Goal: Transaction & Acquisition: Book appointment/travel/reservation

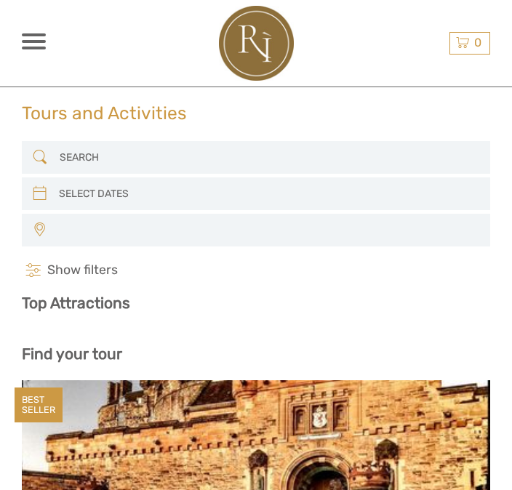
select select
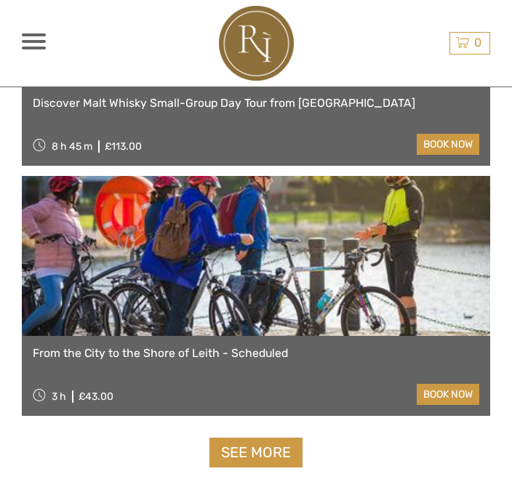
scroll to position [4579, 0]
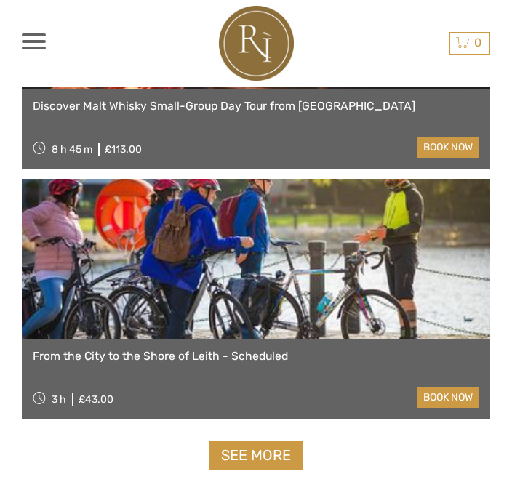
click at [324, 320] on link at bounding box center [256, 259] width 468 height 160
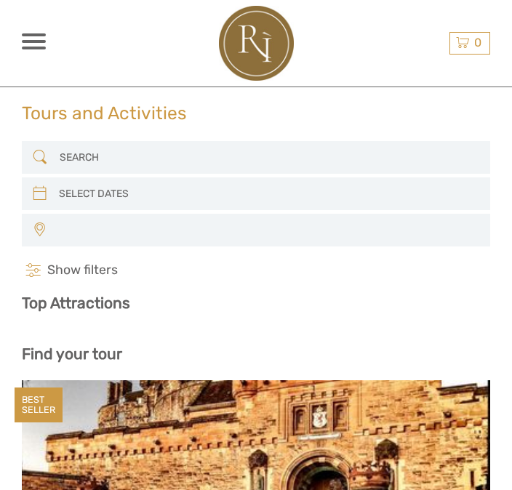
select select
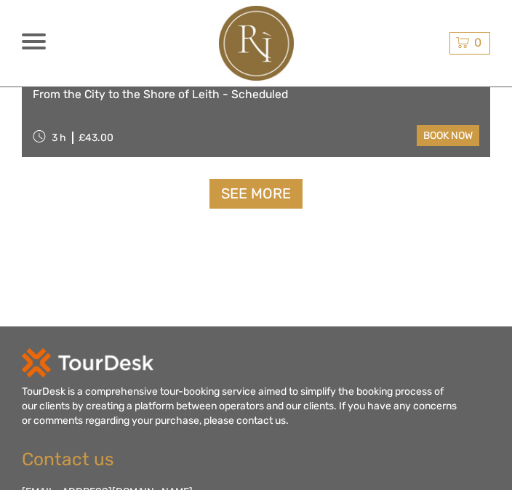
scroll to position [4809, 0]
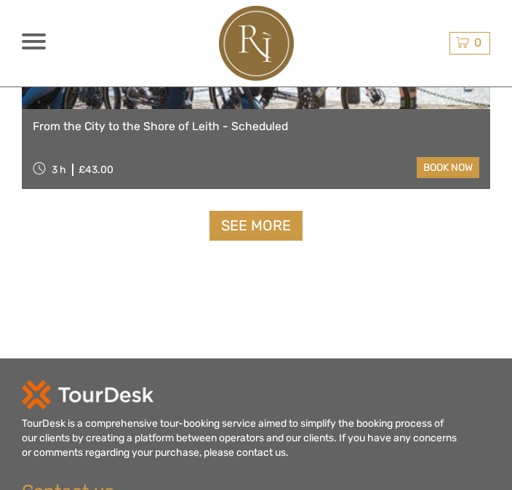
click at [253, 230] on link "See more" at bounding box center [255, 226] width 93 height 30
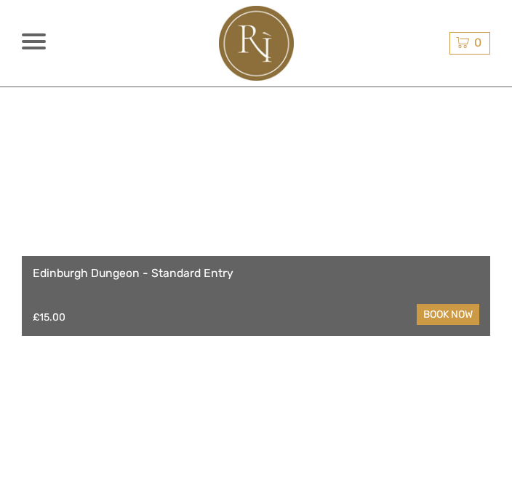
scroll to position [7444, 0]
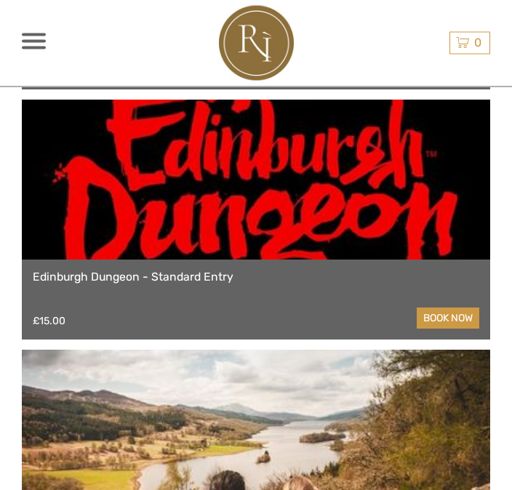
click at [332, 317] on div "£15.00 book now" at bounding box center [256, 318] width 447 height 21
click at [357, 217] on link at bounding box center [256, 180] width 468 height 160
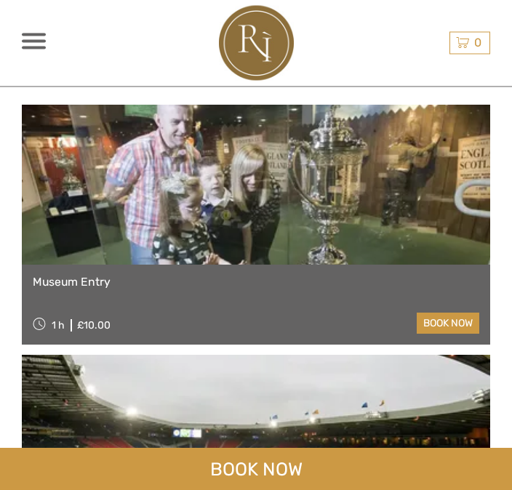
scroll to position [1738, 0]
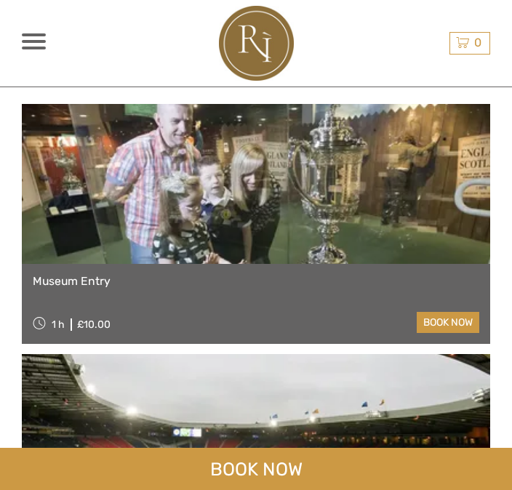
click at [34, 41] on span at bounding box center [34, 41] width 24 height 3
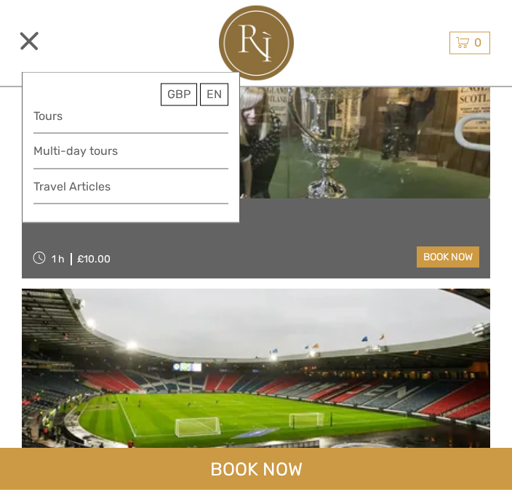
scroll to position [1803, 0]
click at [79, 114] on link "Tours" at bounding box center [130, 116] width 195 height 20
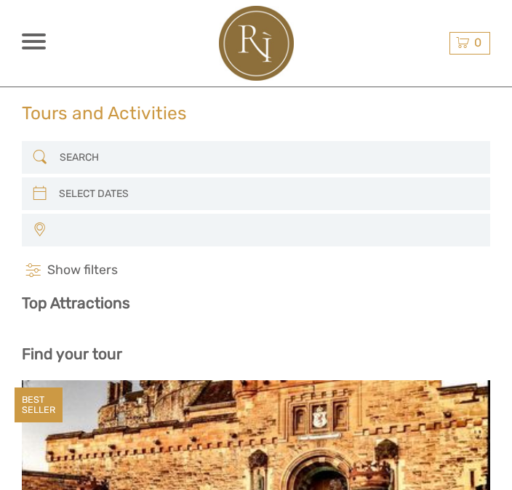
select select
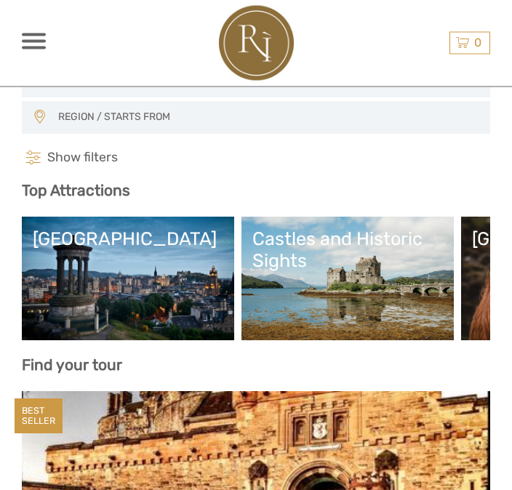
scroll to position [114, 0]
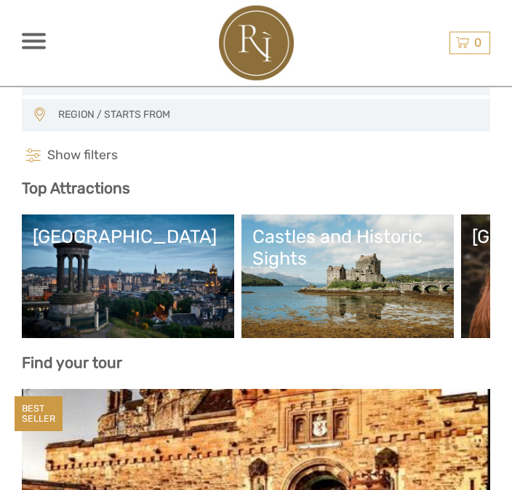
click at [410, 319] on link "Castles and Historic Sights" at bounding box center [347, 277] width 191 height 102
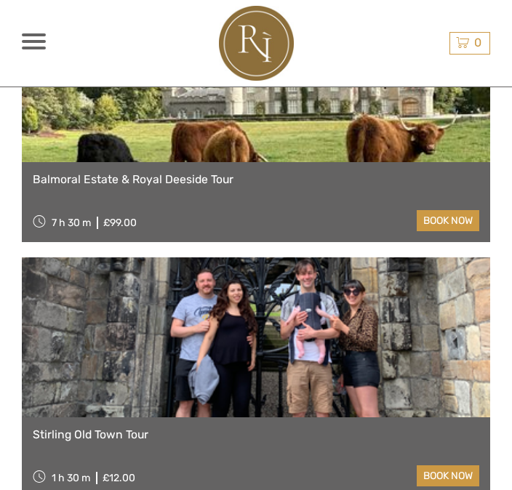
scroll to position [2849, 0]
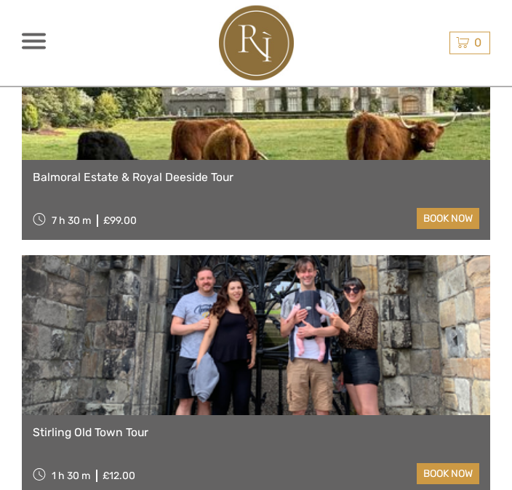
click at [115, 427] on link "Stirling Old Town Tour" at bounding box center [256, 434] width 447 height 14
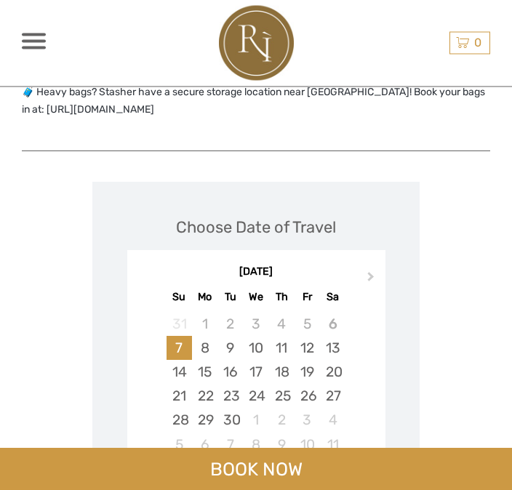
scroll to position [1689, 0]
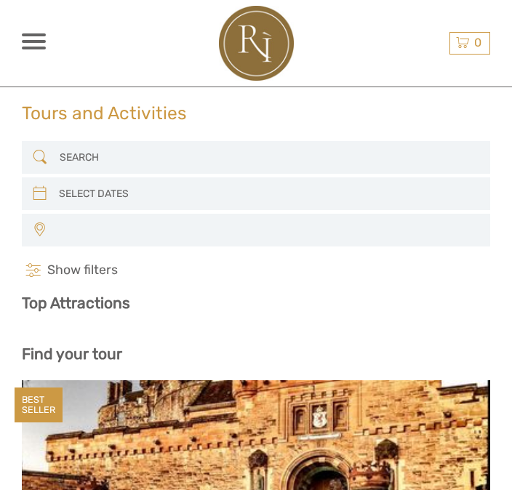
select select
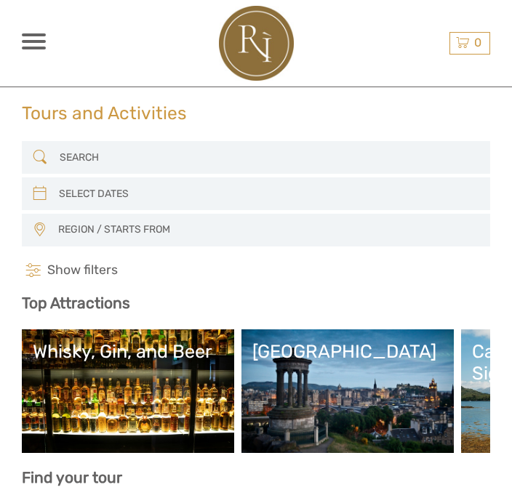
click at [73, 155] on input "search" at bounding box center [258, 157] width 409 height 24
click at [94, 23] on div "GBP GBP € $ EN English Español Deutsch Tours Multi-day tours More Travel Articl…" at bounding box center [80, 43] width 117 height 82
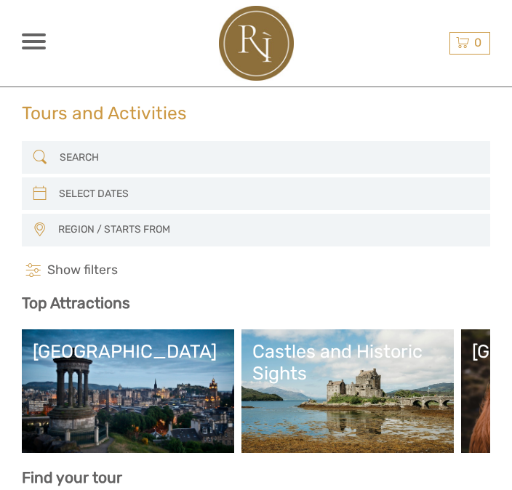
click at [113, 386] on link "Edinburgh" at bounding box center [128, 391] width 191 height 102
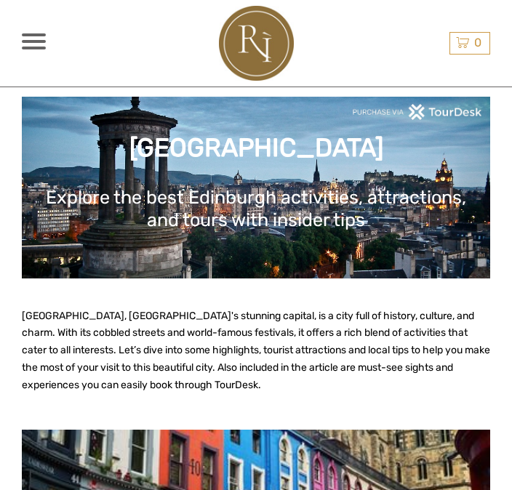
click at [41, 29] on div "GBP GBP € $ EN English Español Deutsch Tours Multi-day tours More Travel Articl…" at bounding box center [80, 43] width 117 height 82
